Goal: Obtain resource: Download file/media

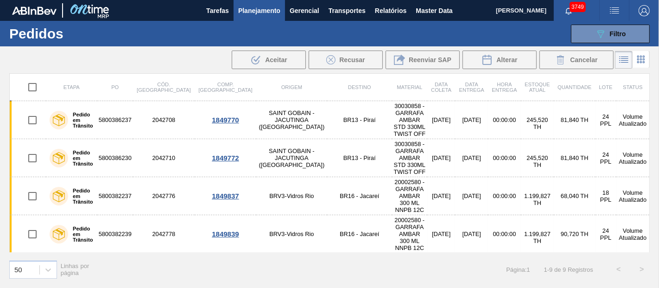
click at [381, 13] on span "Relatórios" at bounding box center [391, 10] width 32 height 11
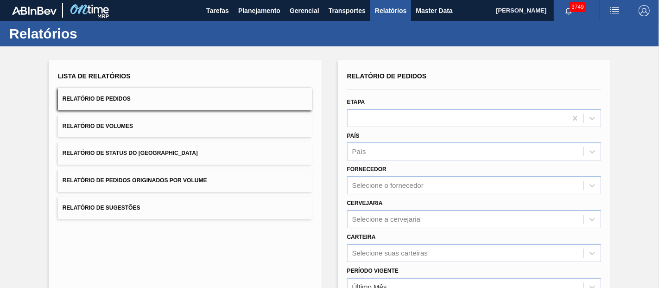
click at [175, 188] on button "Relatório de Pedidos Originados por Volume" at bounding box center [185, 180] width 255 height 23
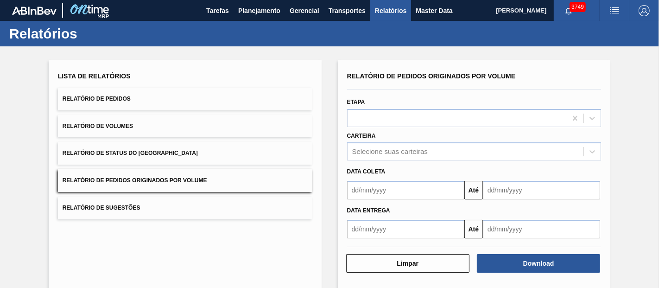
click at [383, 136] on div "Carteira Selecione suas carteiras" at bounding box center [474, 145] width 255 height 32
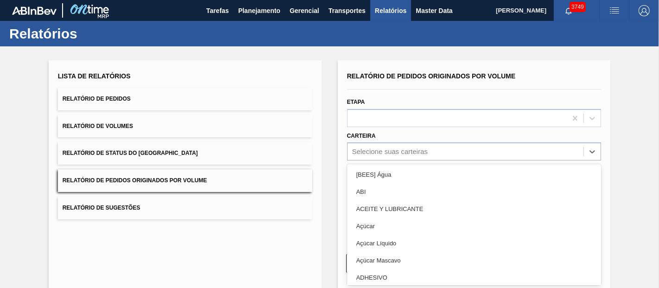
click at [388, 151] on div "Relatório de Pedidos Originados por Volume Etapa Carteira option [BEES] Água fo…" at bounding box center [474, 154] width 255 height 169
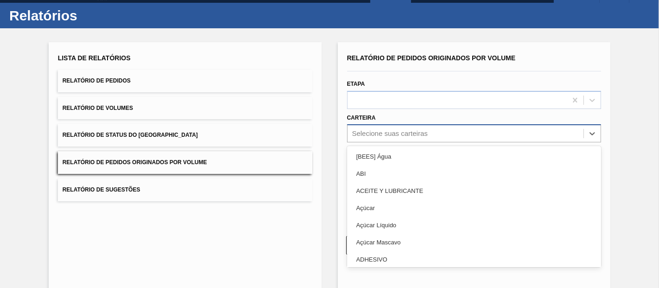
scroll to position [19, 0]
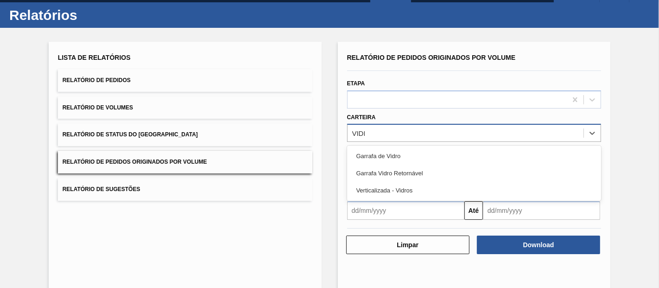
type input "VIDRO"
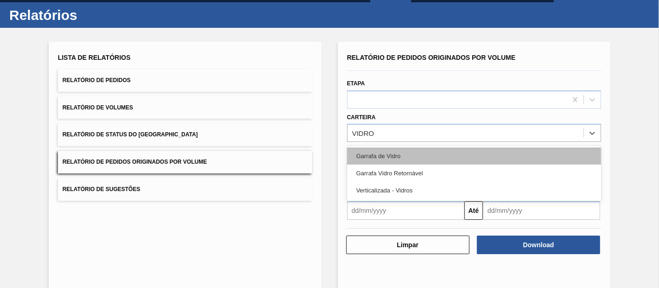
click at [373, 150] on div "Garrafa de Vidro" at bounding box center [474, 155] width 255 height 17
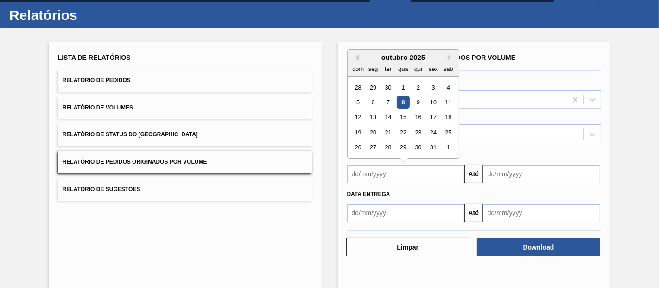
click at [371, 171] on input "text" at bounding box center [405, 174] width 117 height 19
click at [402, 85] on div "1" at bounding box center [403, 87] width 13 height 13
type input "[DATE]"
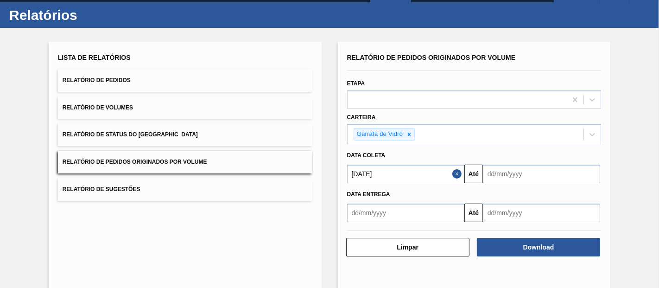
click at [509, 165] on input "text" at bounding box center [541, 174] width 117 height 19
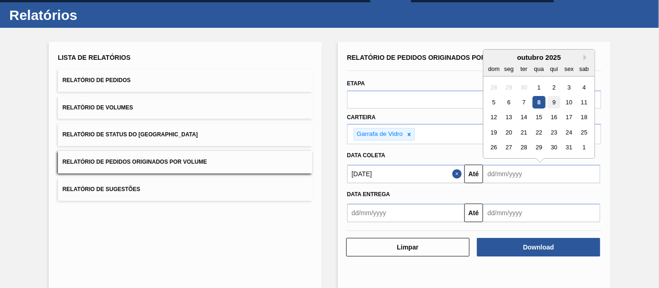
click at [552, 98] on div "9" at bounding box center [554, 102] width 13 height 13
type input "[DATE]"
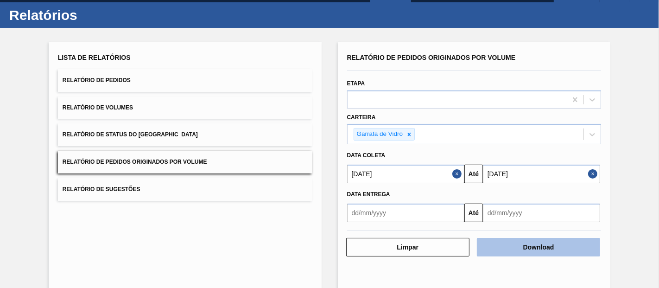
click at [524, 254] on button "Download" at bounding box center [538, 247] width 123 height 19
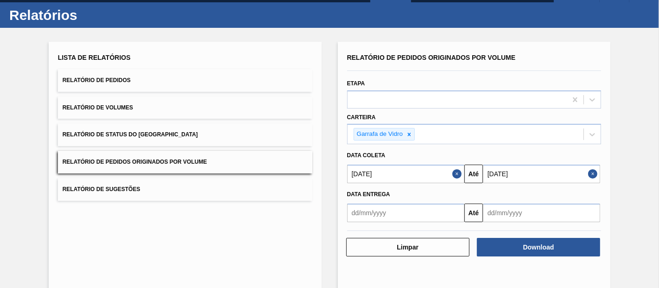
drag, startPoint x: 209, startPoint y: 230, endPoint x: 214, endPoint y: 223, distance: 8.3
click at [211, 227] on div "Lista de Relatórios Relatório de Pedidos Relatório de Volumes Relatório de Stat…" at bounding box center [185, 167] width 273 height 250
